Goal: Navigation & Orientation: Find specific page/section

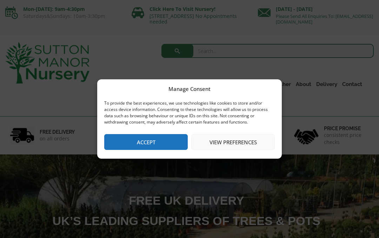
click at [230, 140] on button "View preferences" at bounding box center [232, 142] width 83 height 16
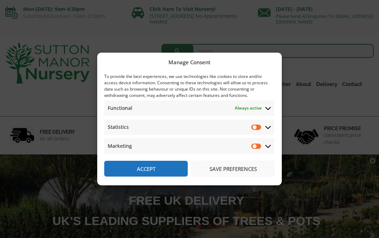
click at [256, 146] on input "Marketing" at bounding box center [256, 145] width 11 height 7
checkbox input "true"
click at [257, 126] on input "Statistics" at bounding box center [256, 126] width 11 height 7
checkbox input "true"
click at [176, 171] on button "Accept" at bounding box center [145, 169] width 83 height 16
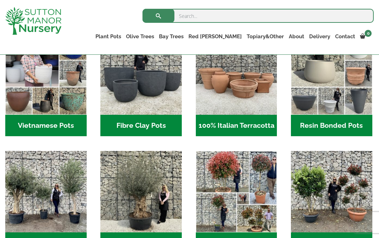
scroll to position [248, 0]
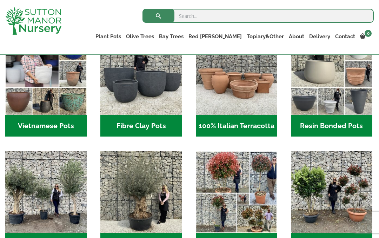
click at [347, 115] on img "Visit product category Resin Bonded Pots" at bounding box center [331, 74] width 81 height 81
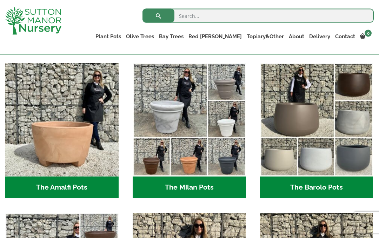
scroll to position [191, 0]
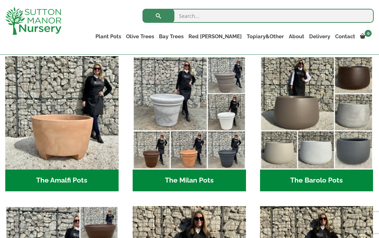
click at [345, 166] on img "Visit product category The Barolo Pots" at bounding box center [316, 112] width 113 height 113
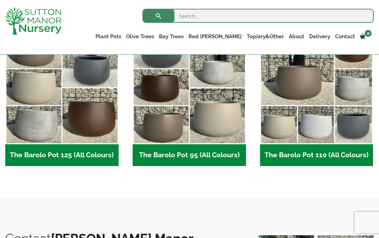
scroll to position [366, 0]
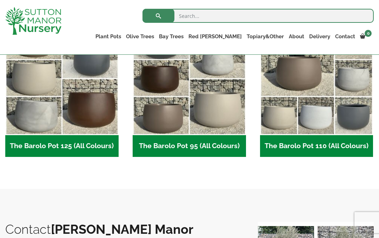
click at [359, 135] on img "Visit product category The Barolo Pot 110 (All Colours)" at bounding box center [316, 78] width 113 height 113
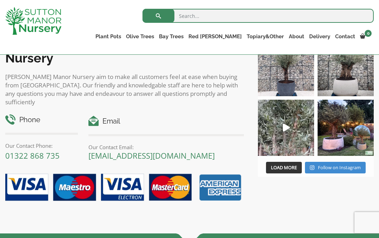
scroll to position [594, 0]
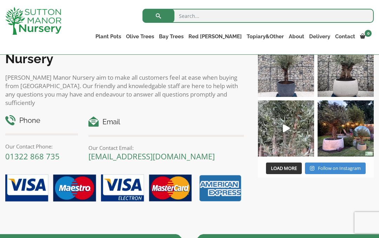
click at [292, 82] on img at bounding box center [286, 69] width 56 height 56
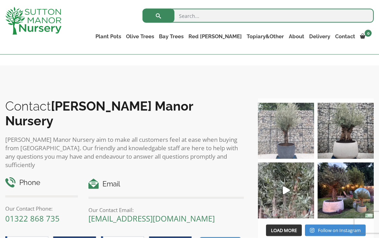
scroll to position [532, 0]
click at [356, 148] on img at bounding box center [345, 130] width 56 height 56
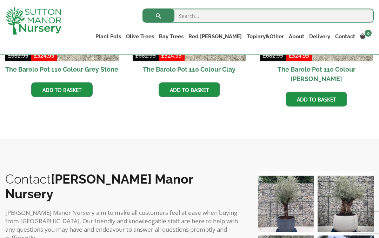
scroll to position [458, 0]
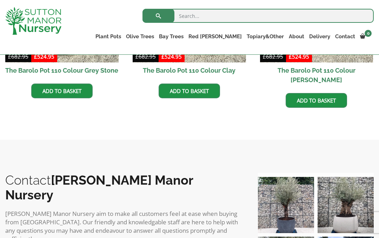
click at [202, 18] on input "search" at bounding box center [257, 16] width 231 height 14
type input "Pot feet"
click at [158, 16] on button "submit" at bounding box center [158, 16] width 32 height 14
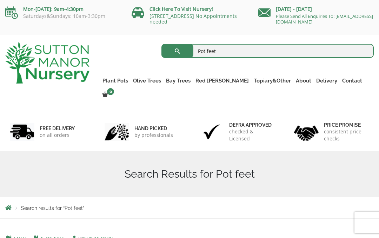
click at [193, 82] on link "Bay Trees" at bounding box center [177, 81] width 29 height 10
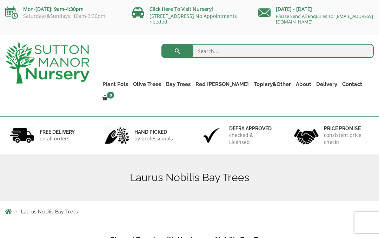
click at [0, 0] on link "Shallow Bowl Grande" at bounding box center [0, 0] width 0 height 0
